Goal: Information Seeking & Learning: Find specific fact

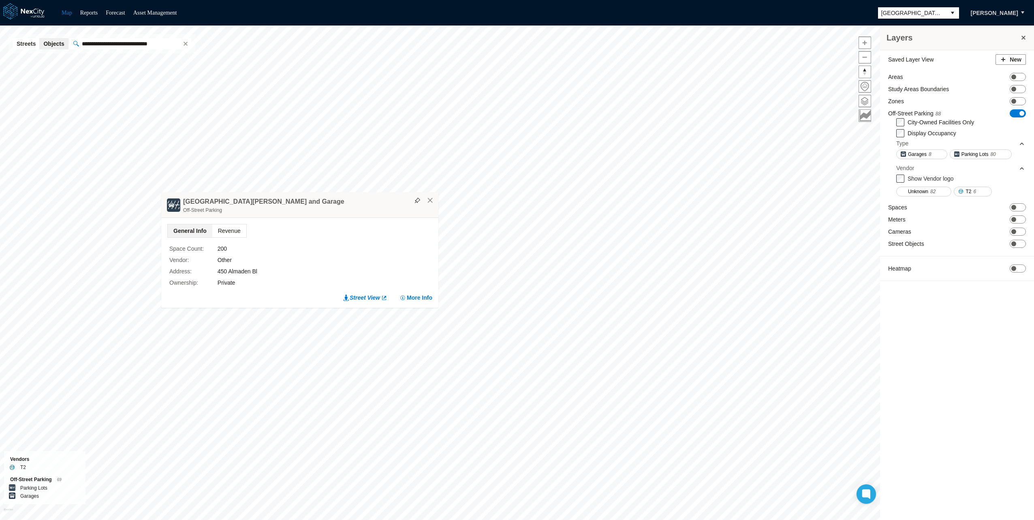
click at [233, 230] on span "Revenue" at bounding box center [229, 231] width 34 height 13
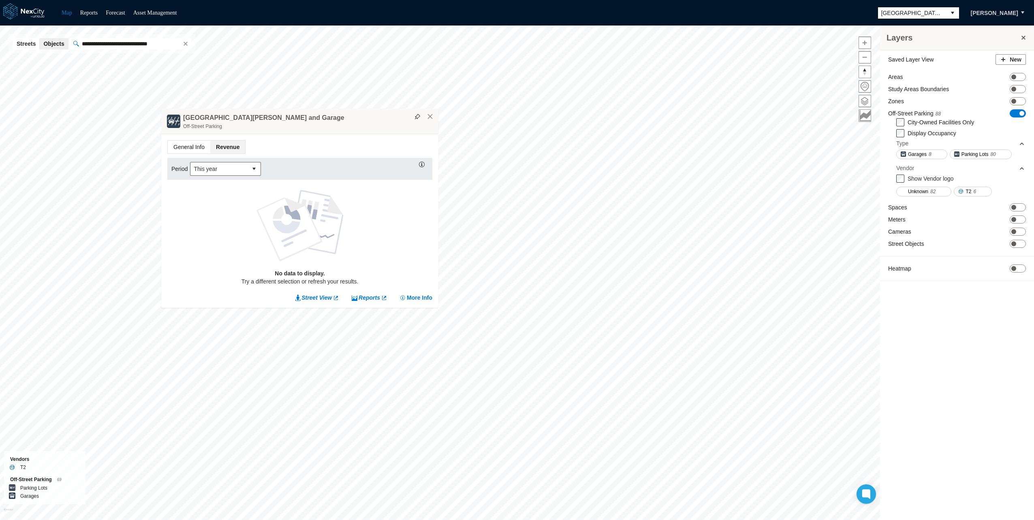
click at [193, 142] on span "General Info" at bounding box center [189, 147] width 43 height 13
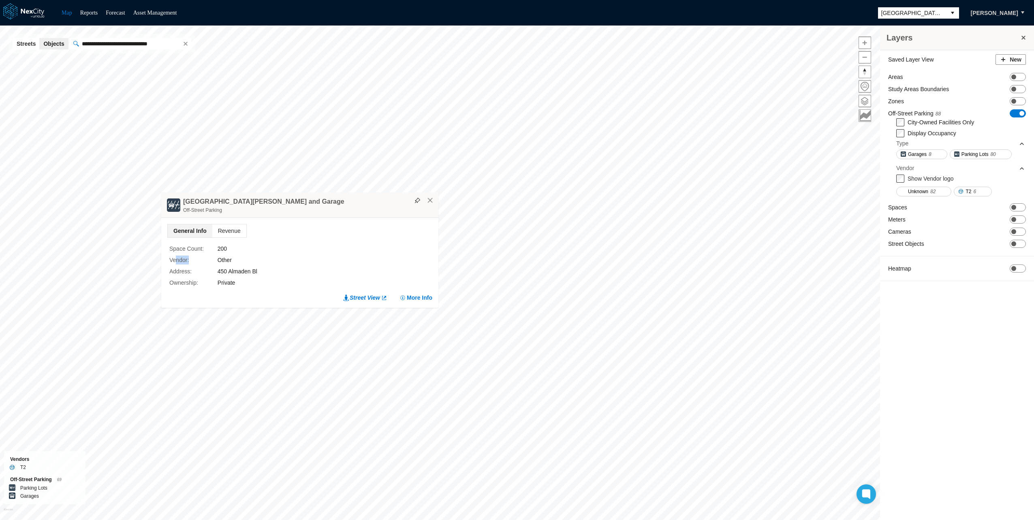
drag, startPoint x: 174, startPoint y: 259, endPoint x: 207, endPoint y: 255, distance: 32.6
click at [207, 255] on div "Space Count : 200 Vendor : Other Address : 450 Almaden Bl Ownership : Private" at bounding box center [289, 266] width 241 height 48
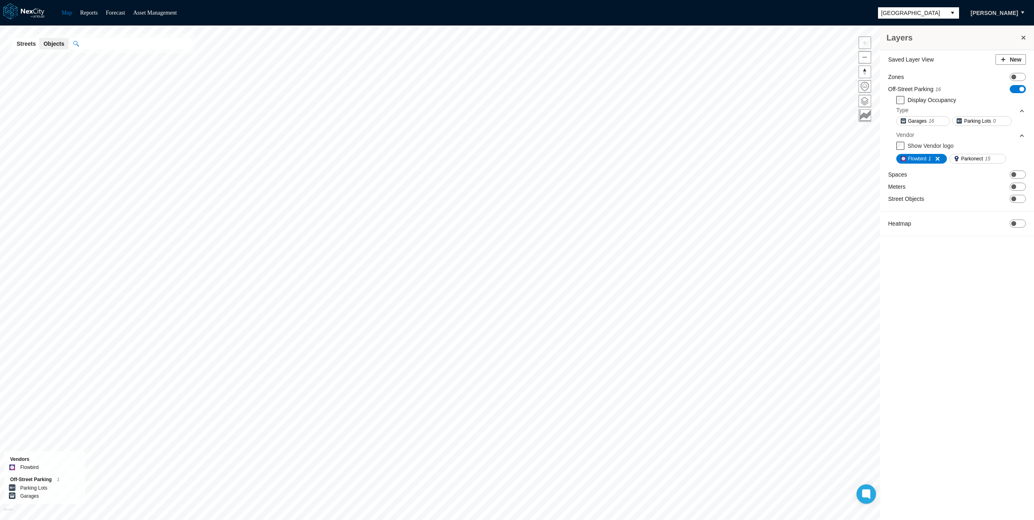
click at [139, 43] on input "text" at bounding box center [135, 43] width 113 height 11
paste input "**********"
type input "**********"
click at [854, 20] on div "Map Reports Forecast Asset Management Louisville [PERSON_NAME]" at bounding box center [517, 13] width 1034 height 26
click at [913, 11] on span "[GEOGRAPHIC_DATA]" at bounding box center [913, 13] width 62 height 8
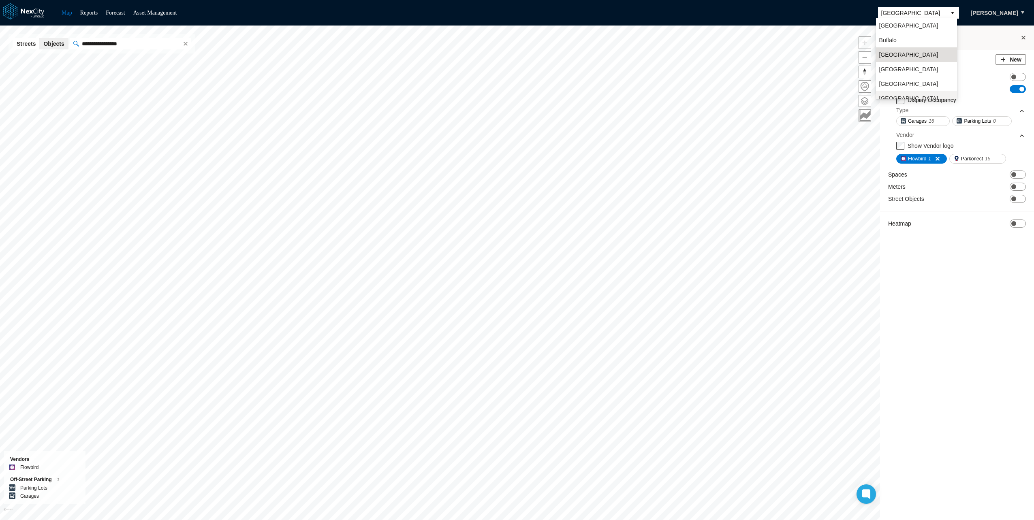
click at [891, 92] on li "[GEOGRAPHIC_DATA][PERSON_NAME]" at bounding box center [916, 102] width 81 height 23
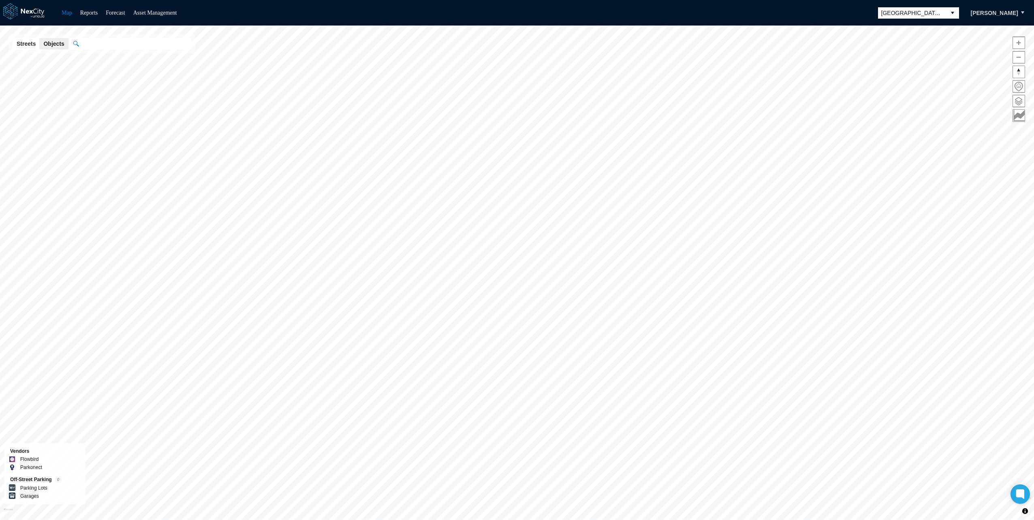
click at [118, 47] on input "text" at bounding box center [135, 43] width 113 height 11
paste input "**********"
click at [109, 61] on div "Off-Street Parking:" at bounding box center [146, 59] width 118 height 9
type input "**********"
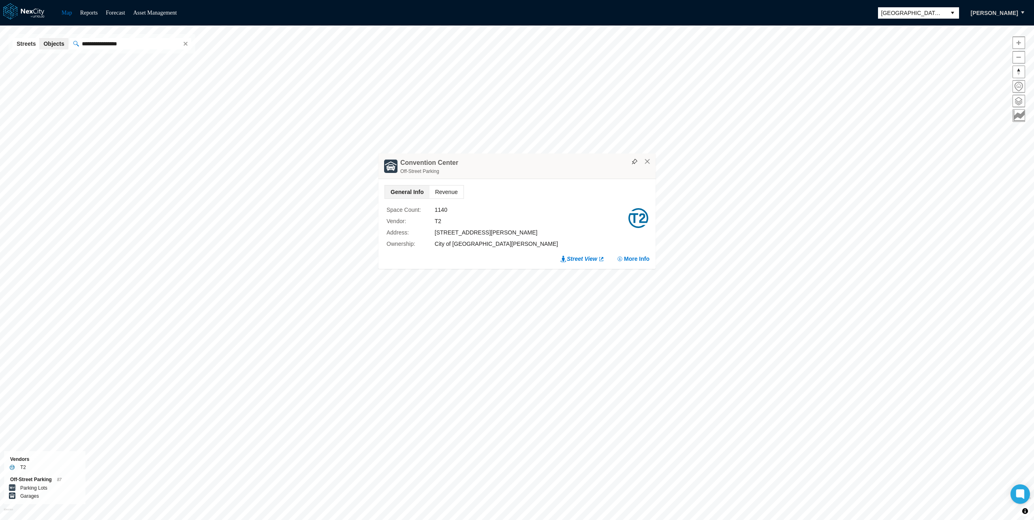
click at [450, 196] on span "Revenue" at bounding box center [447, 192] width 34 height 13
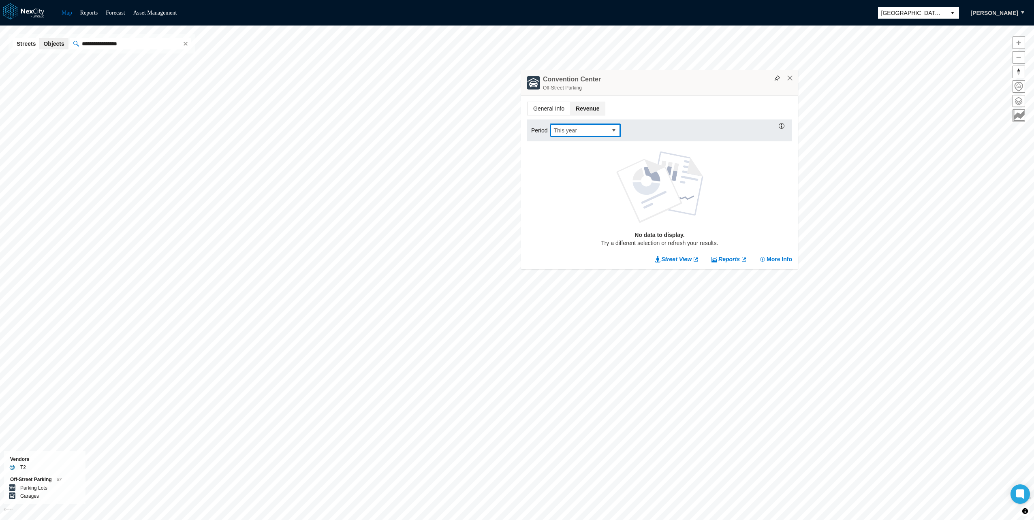
click at [588, 132] on span "This year" at bounding box center [579, 130] width 51 height 8
click at [571, 163] on li "Last year" at bounding box center [585, 167] width 71 height 15
click at [578, 137] on span "Last year" at bounding box center [585, 131] width 71 height 14
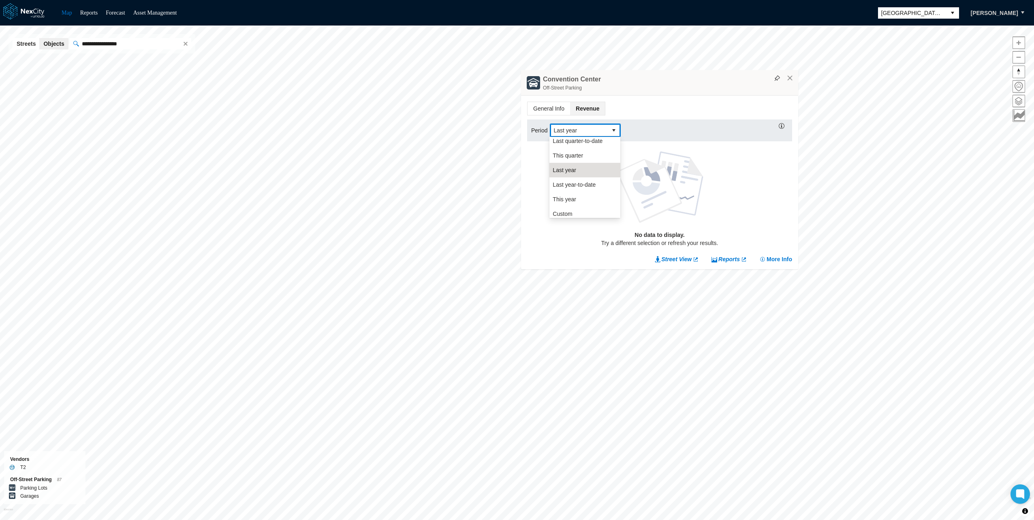
click at [765, 177] on div "No data to display. Try a different selection or refresh your results." at bounding box center [659, 197] width 265 height 108
click at [551, 103] on span "General Info" at bounding box center [549, 108] width 43 height 13
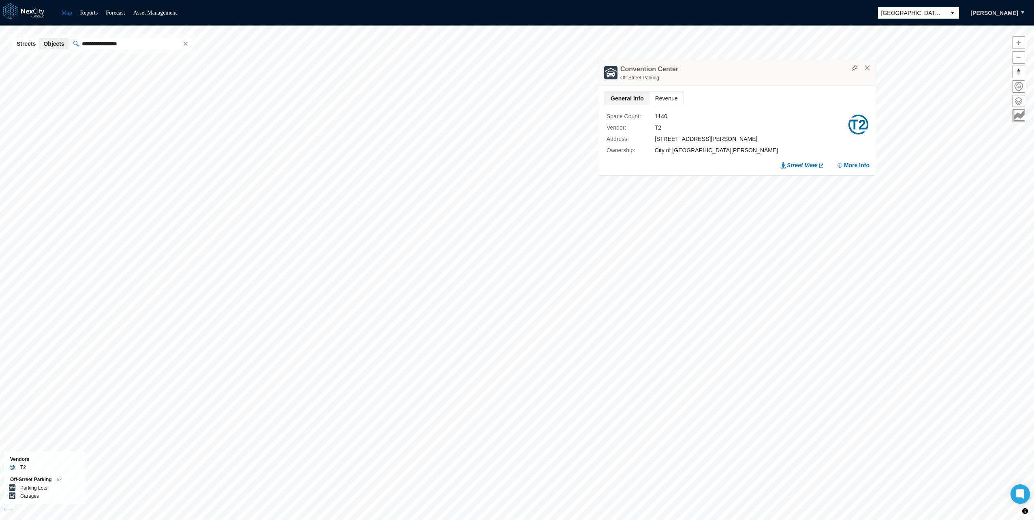
drag, startPoint x: 663, startPoint y: 166, endPoint x: 743, endPoint y: 72, distance: 123.9
click at [743, 71] on div "[GEOGRAPHIC_DATA] Off-Street Parking" at bounding box center [737, 73] width 277 height 26
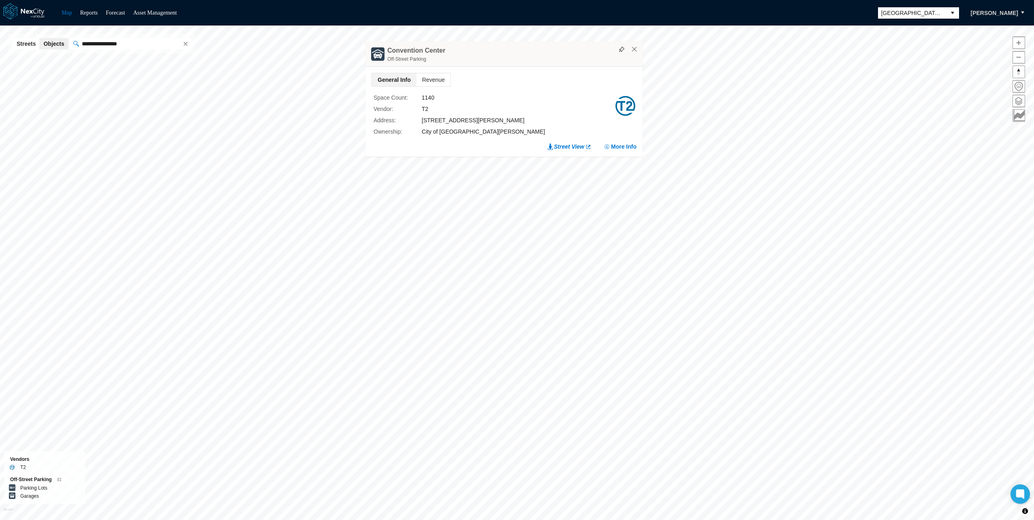
drag, startPoint x: 868, startPoint y: 56, endPoint x: 473, endPoint y: 79, distance: 395.4
click at [473, 63] on div "Off-Street Parking" at bounding box center [512, 59] width 251 height 8
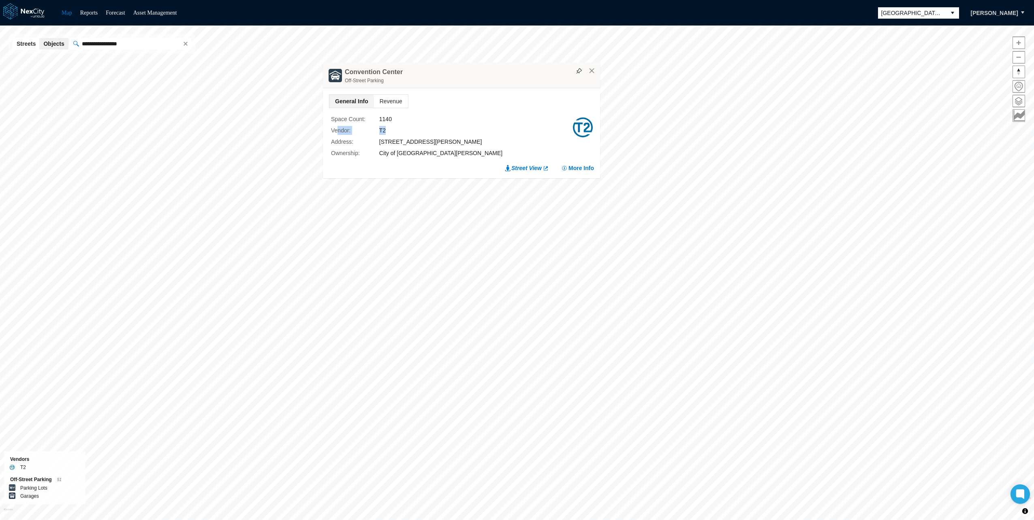
drag, startPoint x: 337, startPoint y: 130, endPoint x: 400, endPoint y: 126, distance: 63.0
click at [400, 126] on div "Vendor : T2" at bounding box center [451, 130] width 241 height 9
drag, startPoint x: 400, startPoint y: 126, endPoint x: 380, endPoint y: 132, distance: 20.8
click at [380, 132] on div "T2" at bounding box center [475, 130] width 193 height 9
click at [386, 131] on div "T2" at bounding box center [475, 130] width 193 height 9
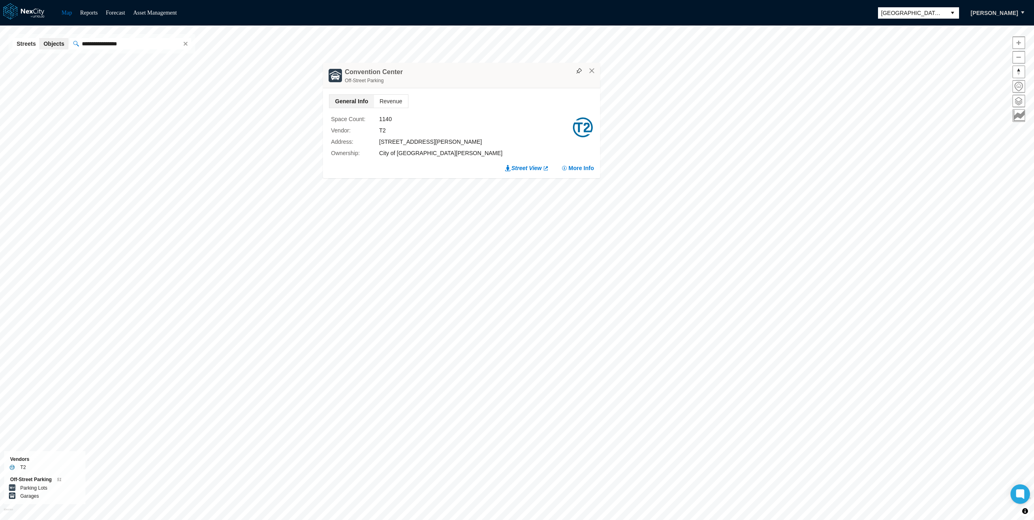
click at [386, 131] on div "T2" at bounding box center [475, 130] width 193 height 9
click at [384, 131] on div "T2" at bounding box center [475, 130] width 193 height 9
click at [381, 131] on div "T2" at bounding box center [475, 130] width 193 height 9
click at [590, 72] on button "×" at bounding box center [592, 70] width 7 height 7
